Goal: Complete application form

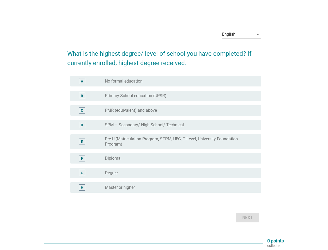
click at [164, 125] on label "SPM – Secondary/ High School/ Technical" at bounding box center [144, 124] width 79 height 5
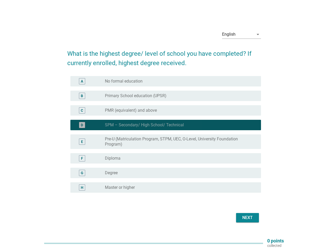
click at [242, 34] on div "English" at bounding box center [238, 34] width 32 height 8
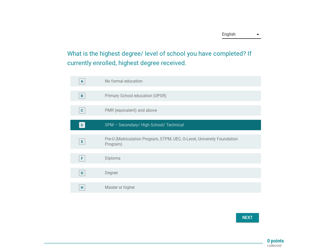
click at [164, 137] on label "Pre-U (Matriculation Program, STPM, UEC, O-Level, University Foundation Program)" at bounding box center [179, 141] width 148 height 10
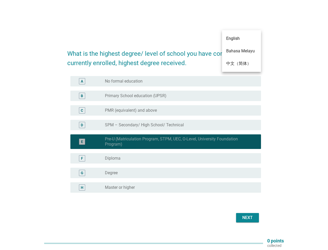
click at [164, 134] on div "E radio_button_checked Pre-U (Matriculation Program, STPM, UEC, O-Level, Univer…" at bounding box center [165, 141] width 191 height 15
click at [166, 81] on div "radio_button_unchecked No formal education" at bounding box center [179, 81] width 148 height 5
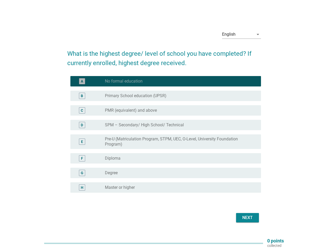
click at [124, 81] on label "No formal education" at bounding box center [124, 81] width 38 height 5
click at [166, 96] on label "Primary School education (UPSR)" at bounding box center [136, 95] width 62 height 5
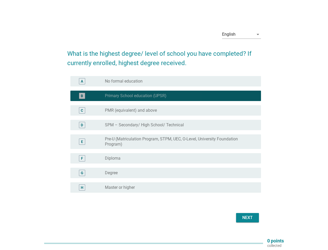
click at [136, 96] on label "Primary School education (UPSR)" at bounding box center [136, 95] width 62 height 5
click at [166, 110] on div "radio_button_unchecked PMR (equivalent) and above" at bounding box center [179, 110] width 148 height 5
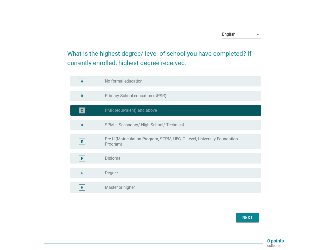
click at [131, 110] on label "PMR (equivalent) and above" at bounding box center [131, 110] width 52 height 5
